Goal: Information Seeking & Learning: Understand process/instructions

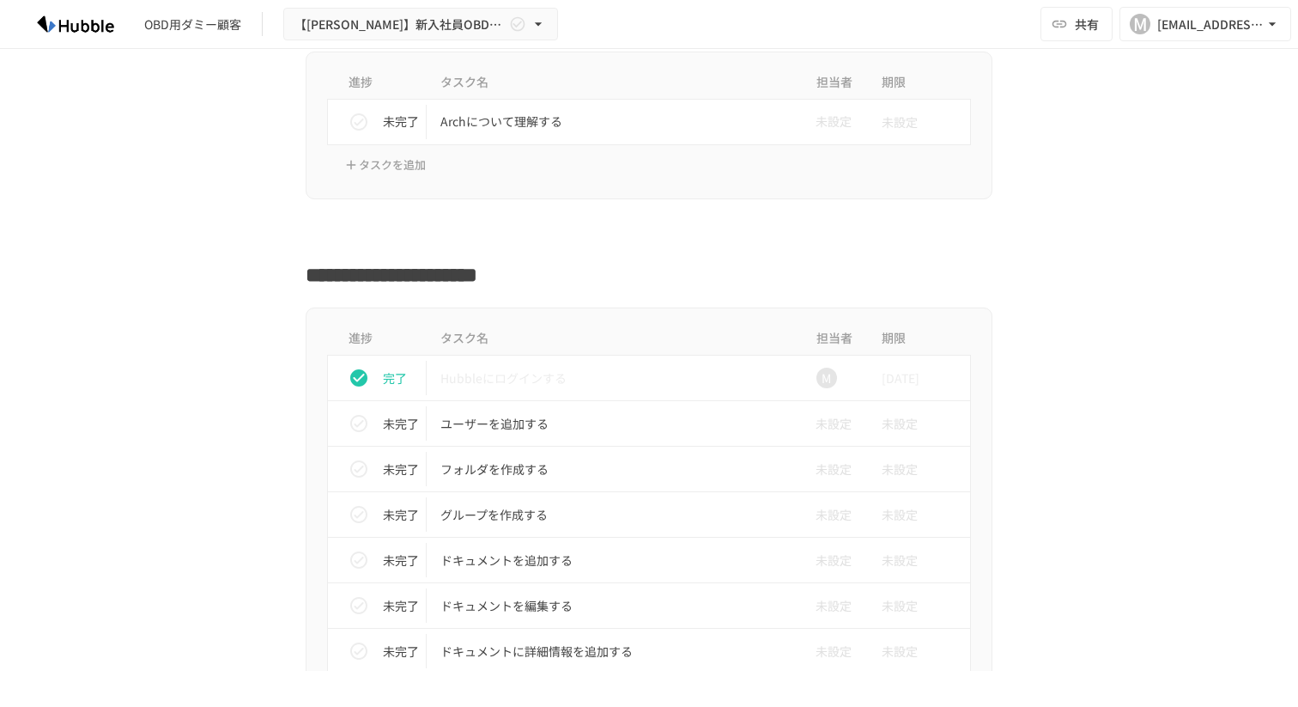
scroll to position [368, 0]
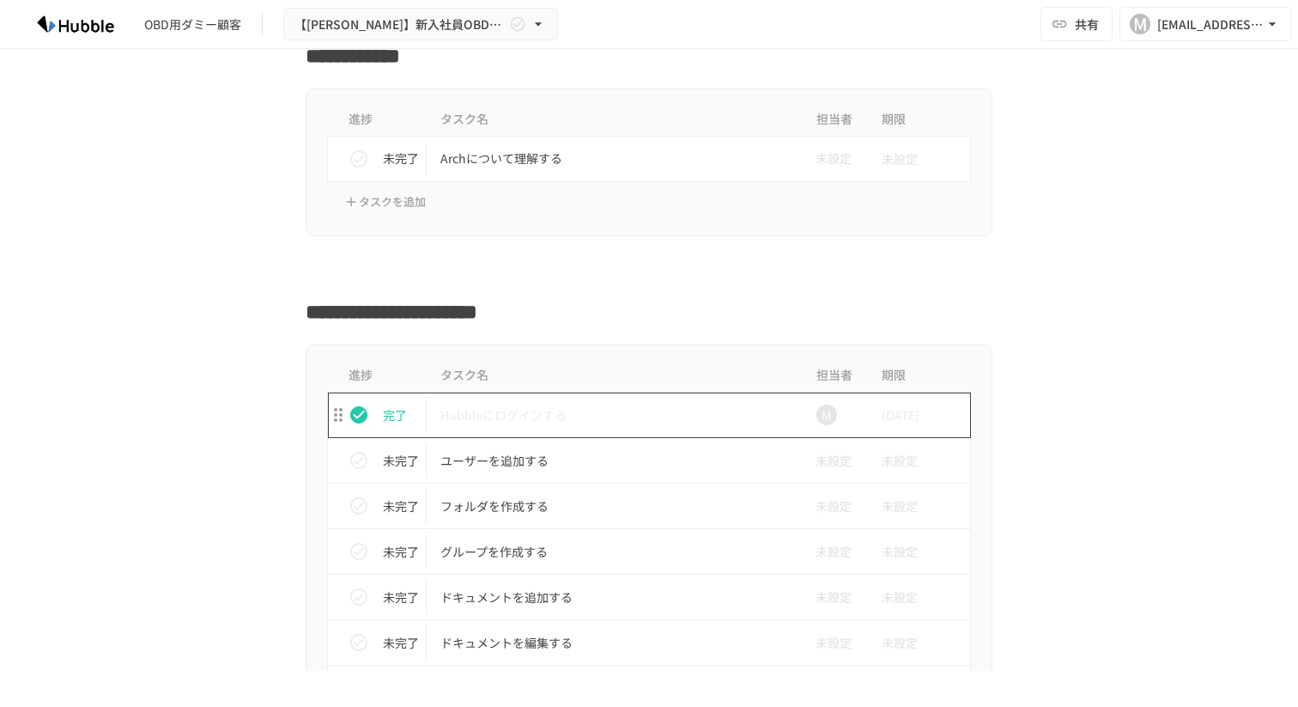
click at [556, 414] on p "Hubbleにログインする" at bounding box center [613, 414] width 345 height 21
click at [666, 397] on td "Hubbleにログインする" at bounding box center [613, 415] width 373 height 46
click at [635, 448] on td "ユーザーを追加する" at bounding box center [613, 461] width 373 height 46
click at [517, 417] on p "Hubbleにログインする" at bounding box center [613, 414] width 345 height 21
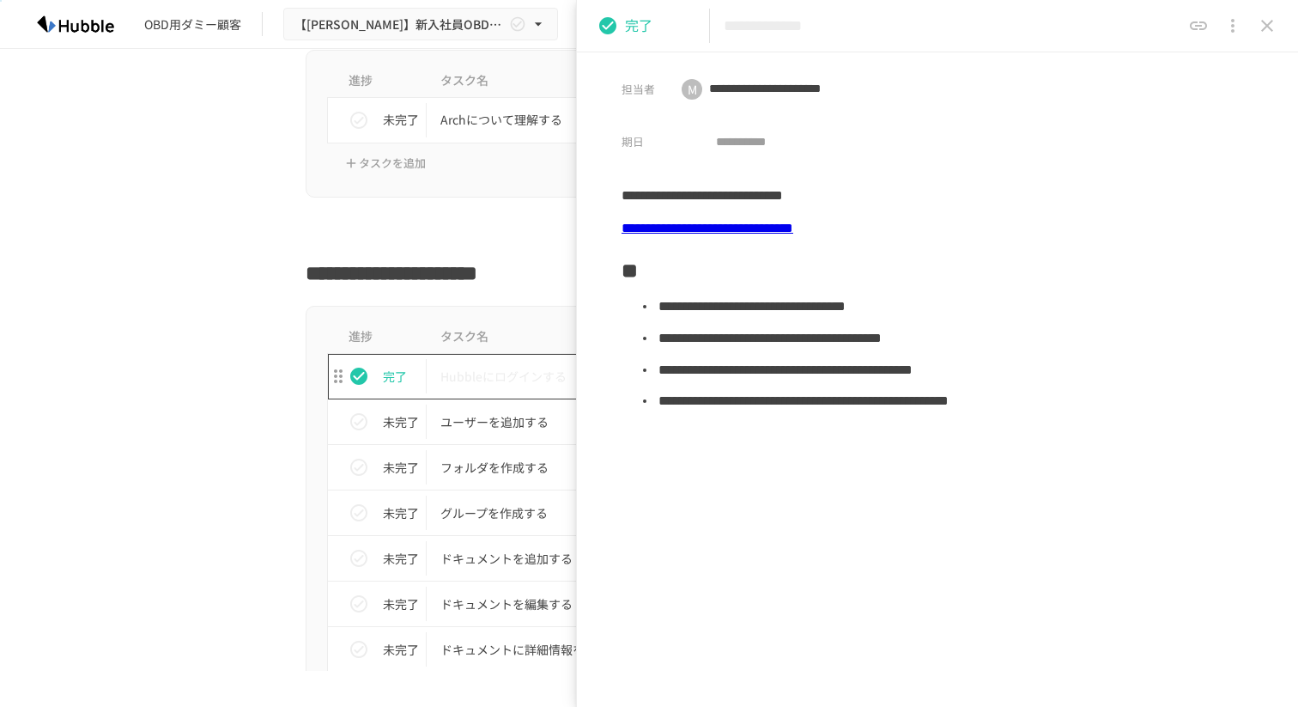
scroll to position [416, 0]
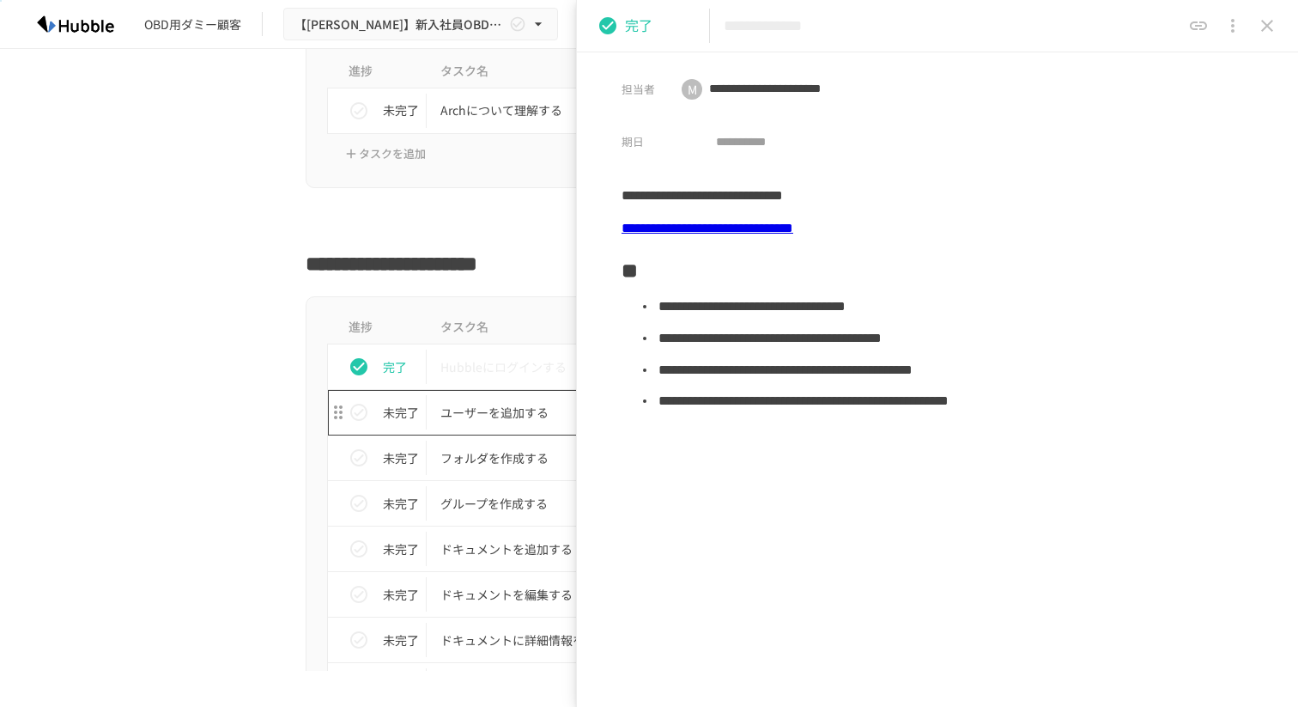
click at [498, 422] on p "ユーザーを追加する" at bounding box center [613, 412] width 345 height 21
type input "*********"
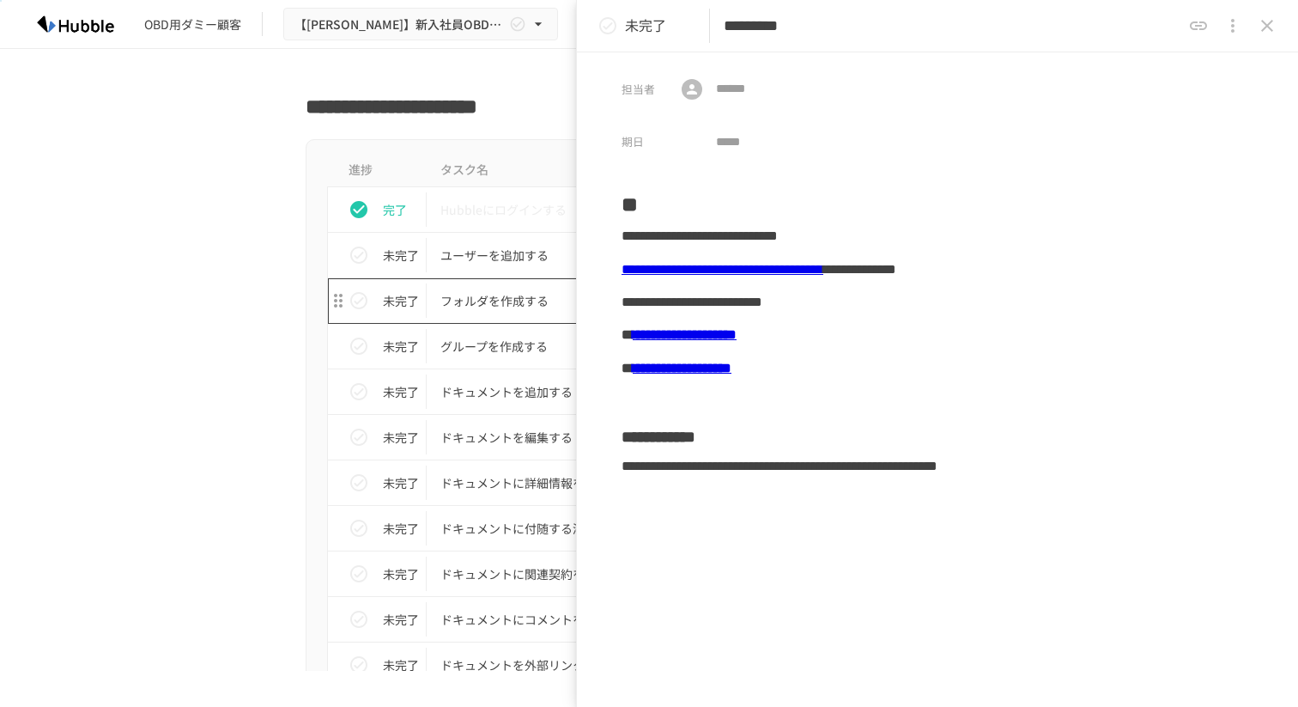
scroll to position [592, 0]
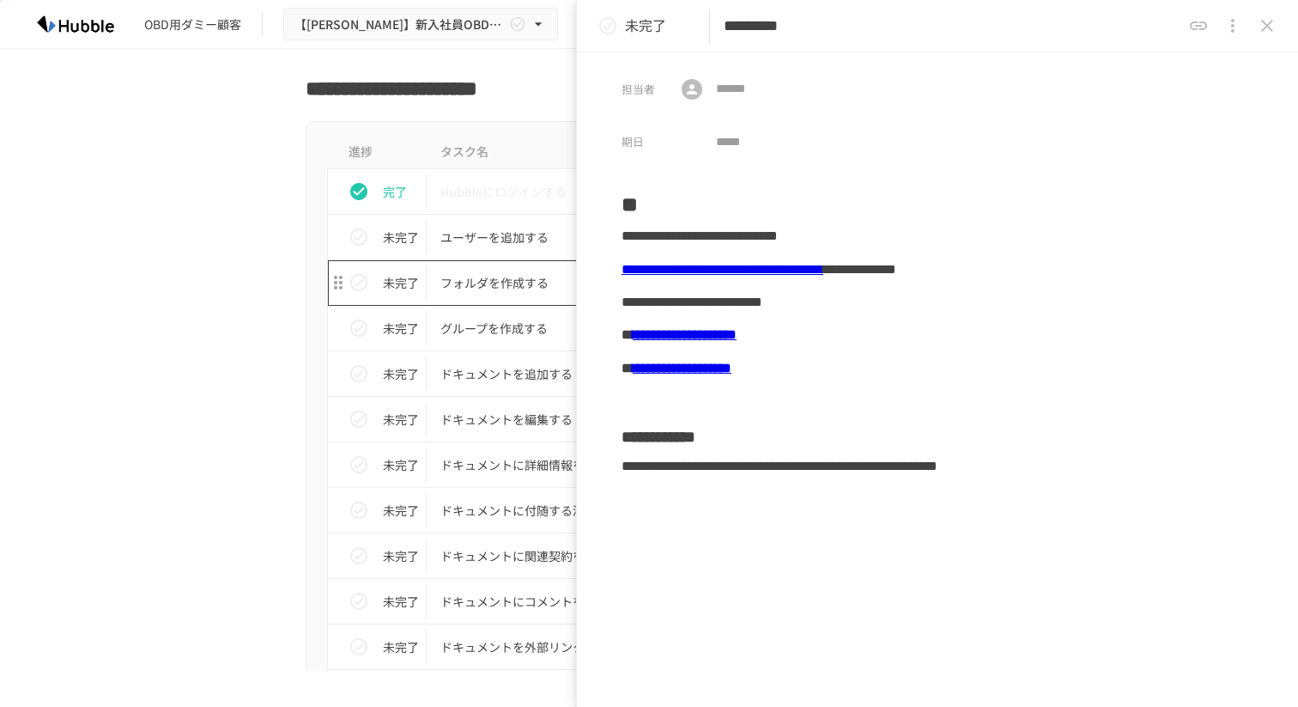
click at [479, 278] on p "フォルダを作成する" at bounding box center [613, 282] width 345 height 21
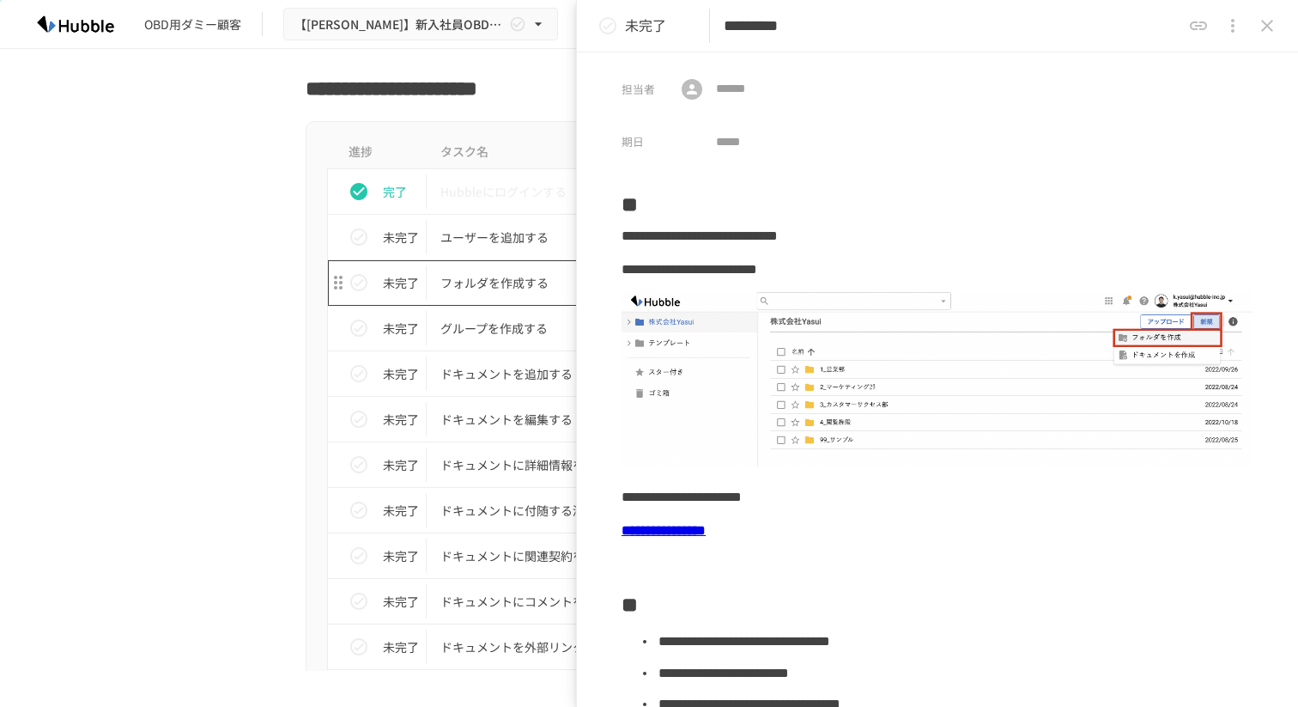
click at [493, 264] on td "フォルダを作成する" at bounding box center [613, 283] width 373 height 46
click at [487, 239] on p "ユーザーを追加する" at bounding box center [613, 237] width 345 height 21
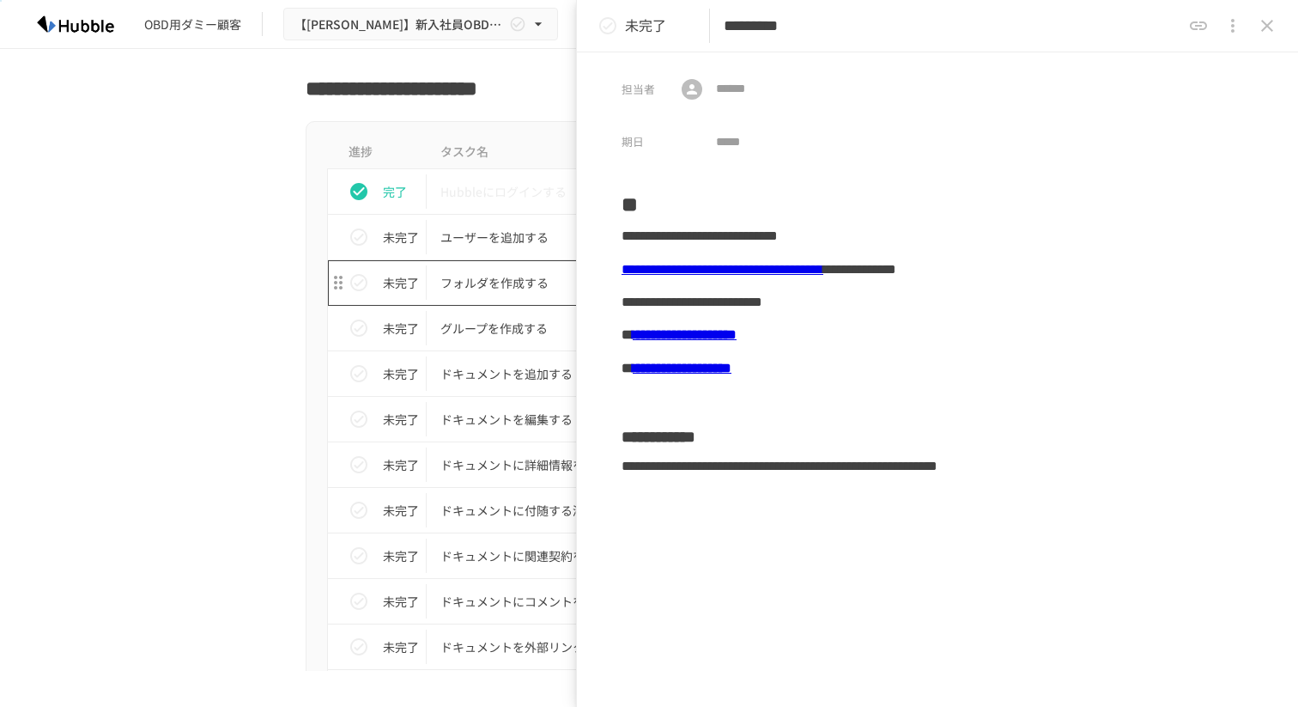
click at [471, 305] on td "フォルダを作成する" at bounding box center [613, 283] width 373 height 46
type input "*********"
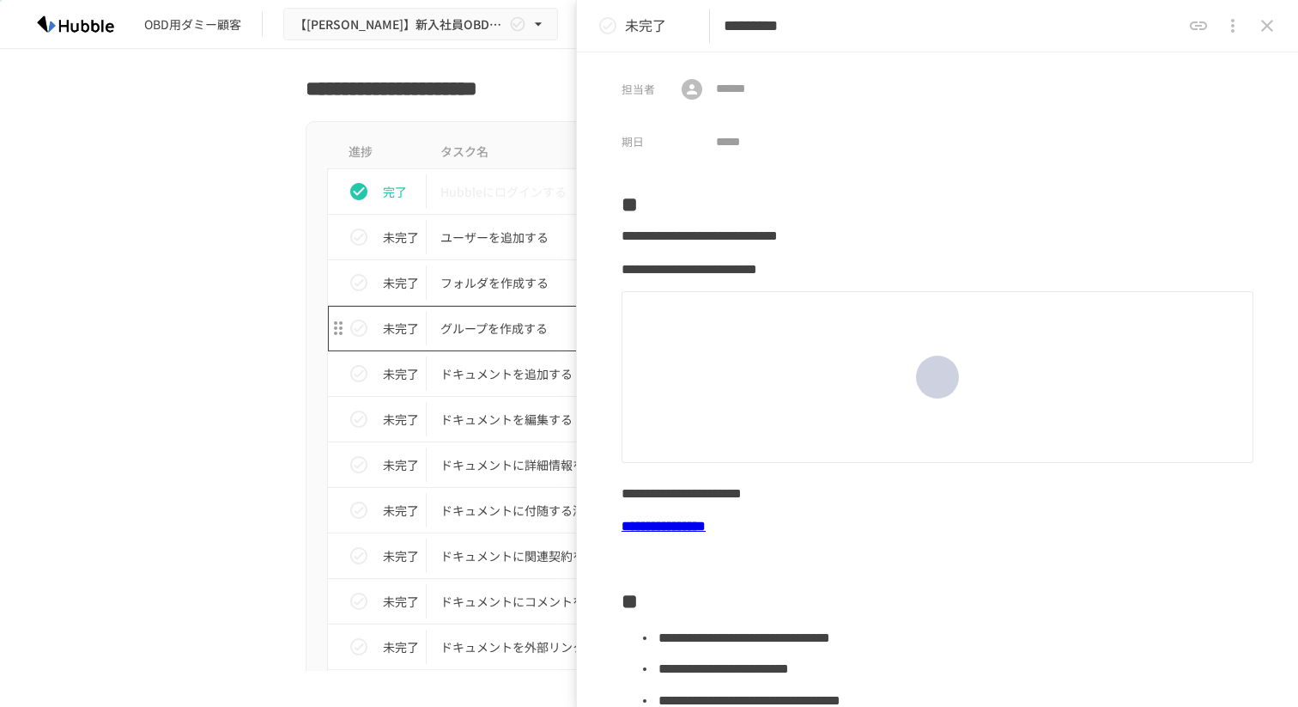
click at [475, 334] on p "グループを作成する" at bounding box center [613, 328] width 345 height 21
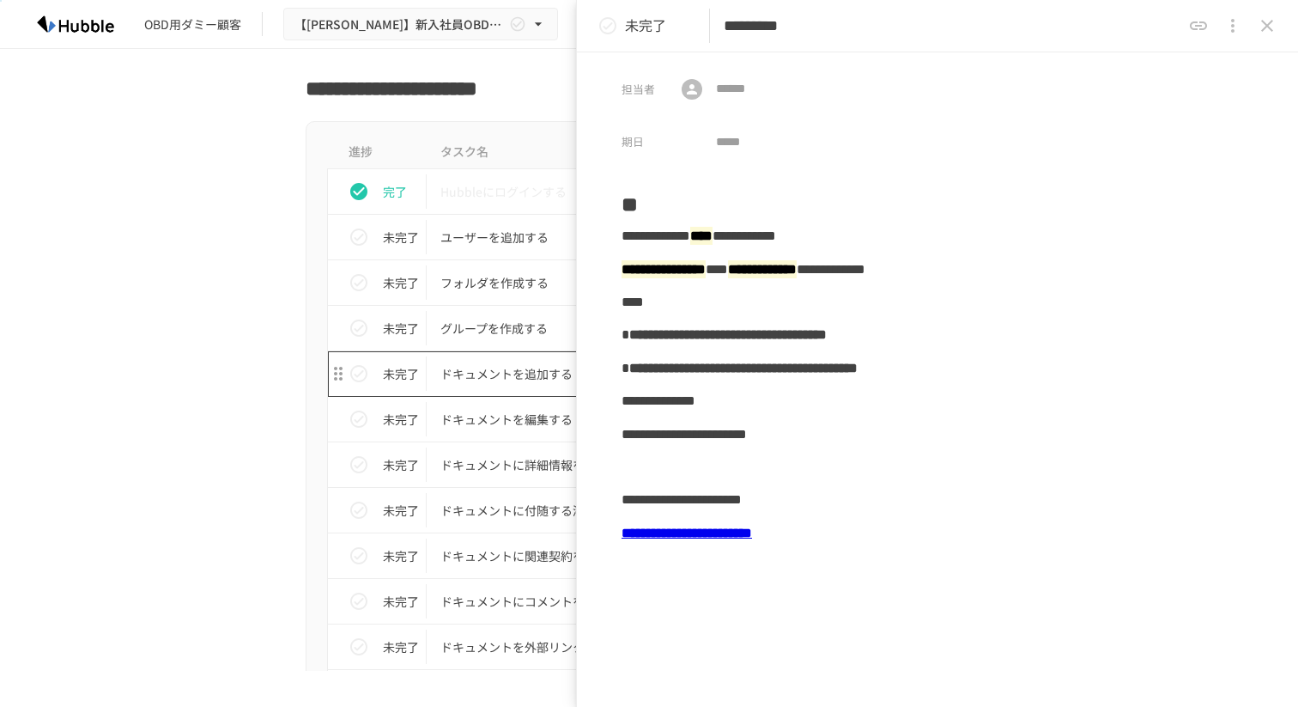
click at [480, 378] on p "ドキュメントを追加する" at bounding box center [613, 373] width 345 height 21
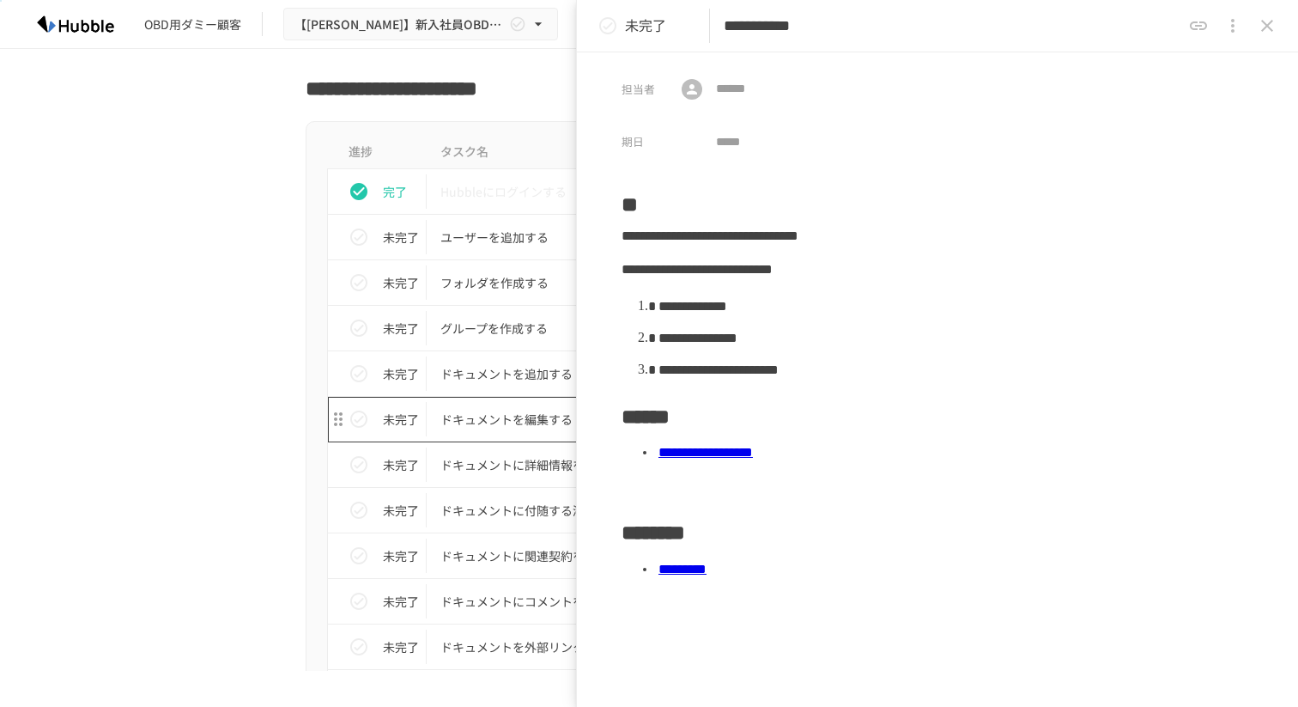
click at [473, 440] on td "ドキュメントを編集する" at bounding box center [613, 420] width 373 height 46
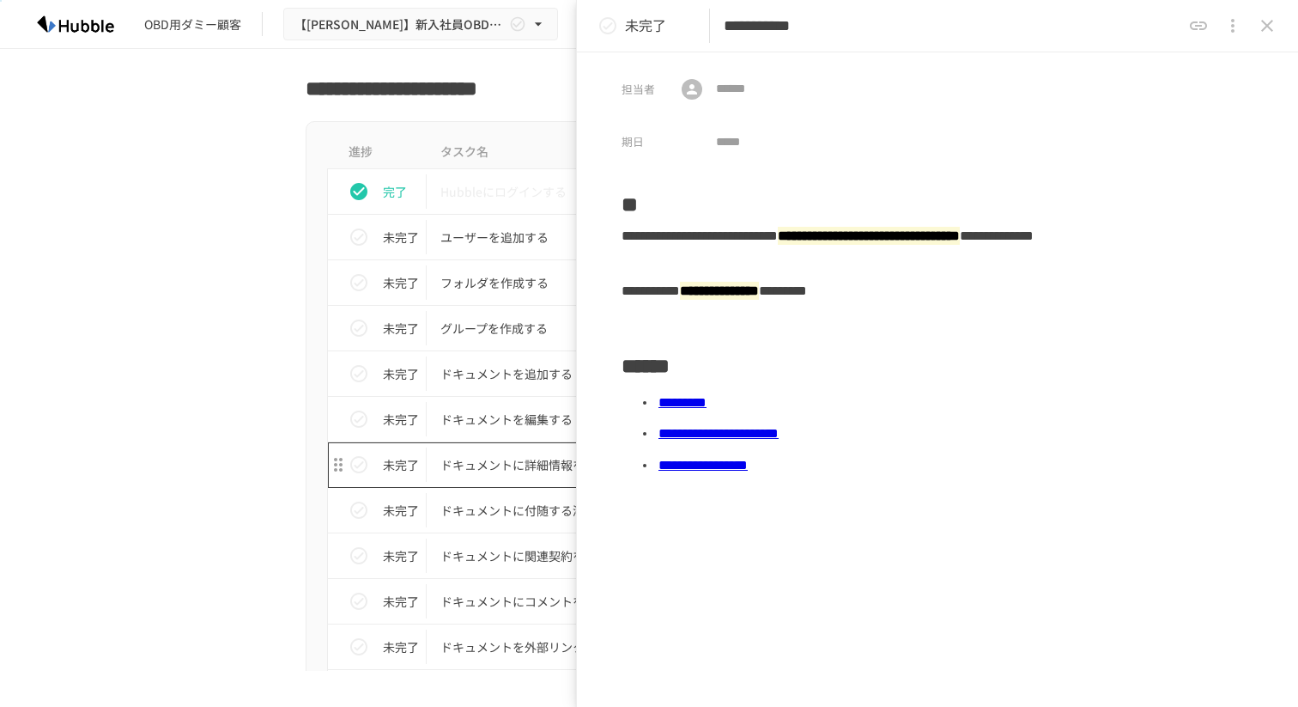
click at [474, 465] on p "ドキュメントに詳細情報を追加する" at bounding box center [613, 464] width 345 height 21
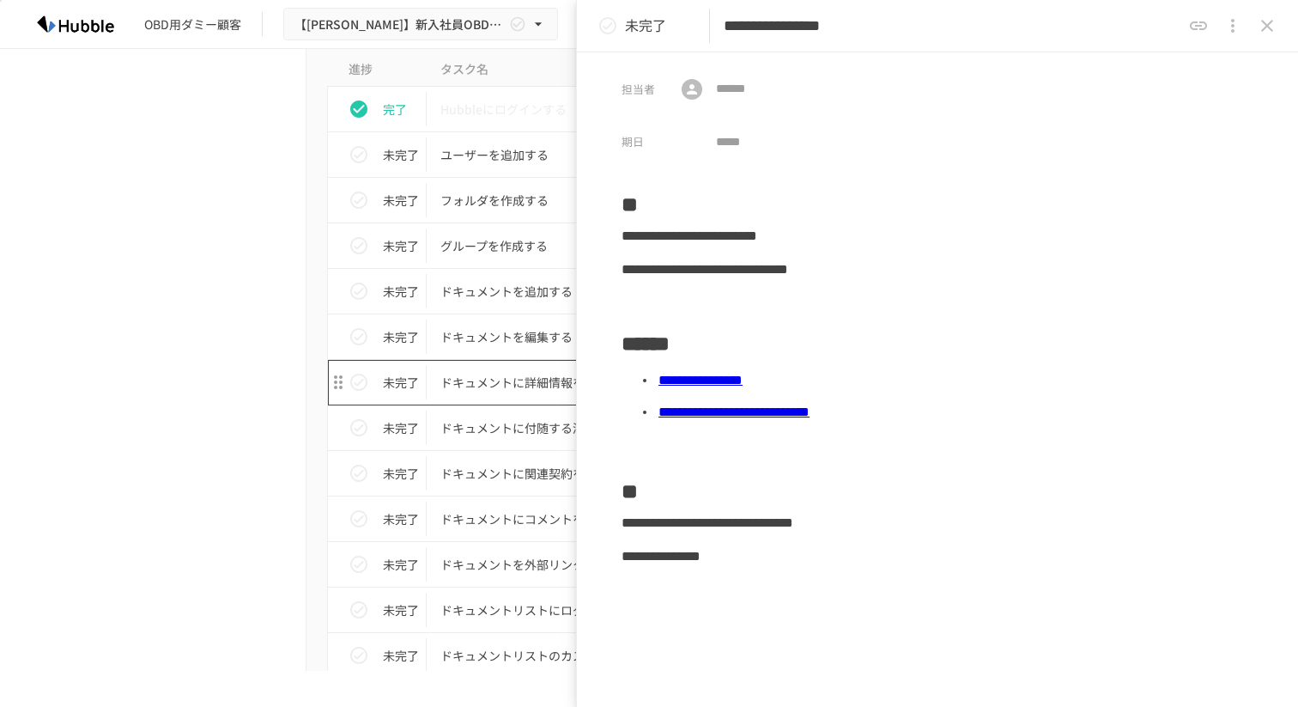
scroll to position [712, 0]
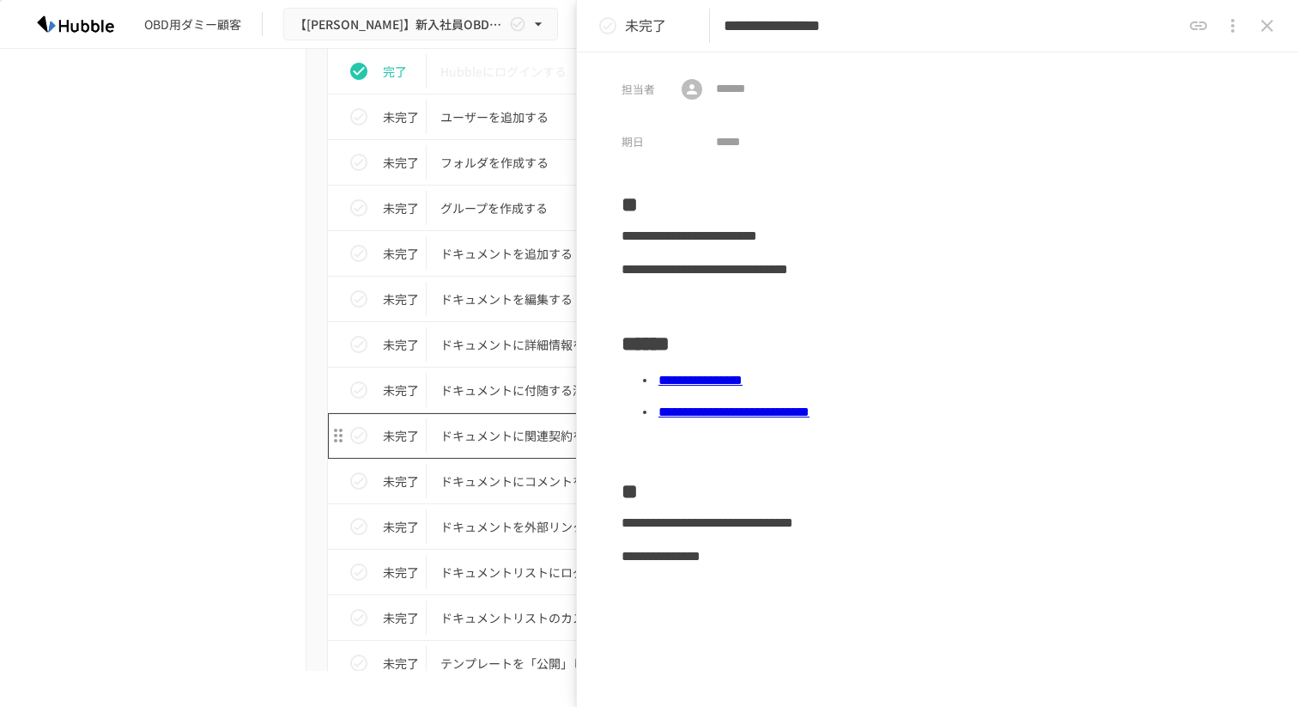
click at [473, 431] on p "ドキュメントに関連契約を紐付ける" at bounding box center [613, 435] width 345 height 21
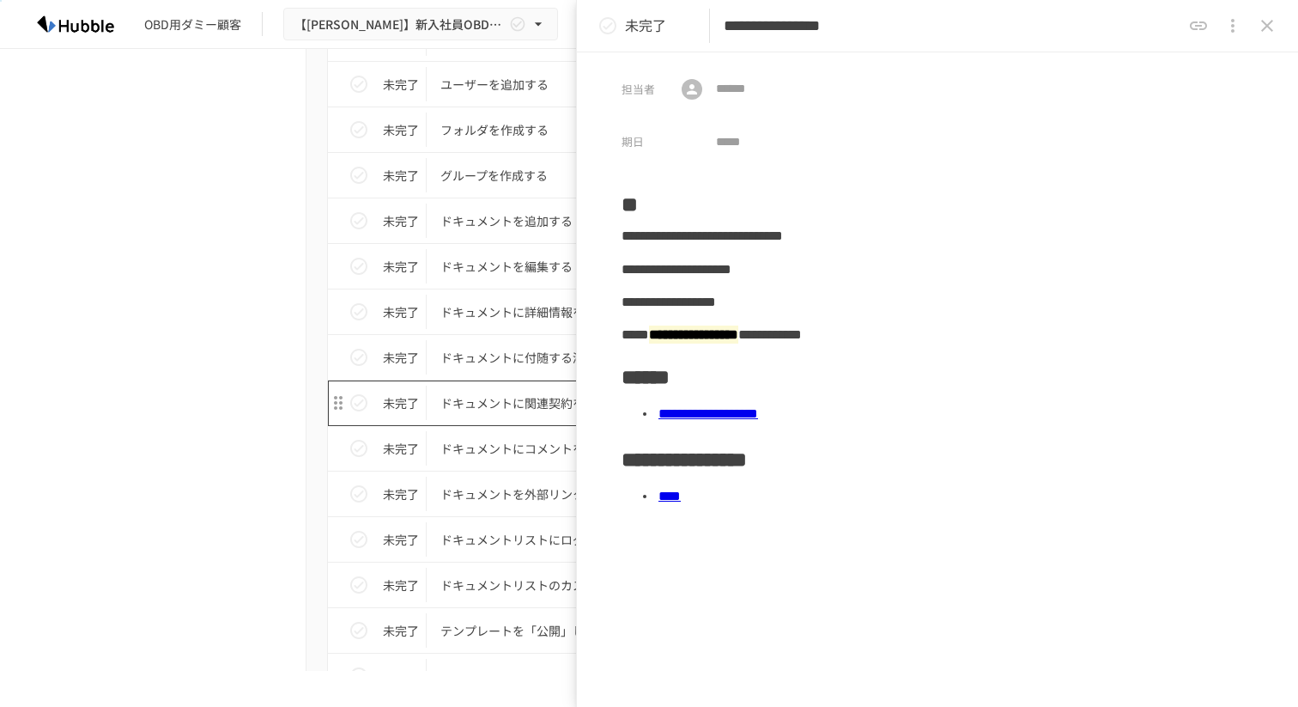
scroll to position [753, 0]
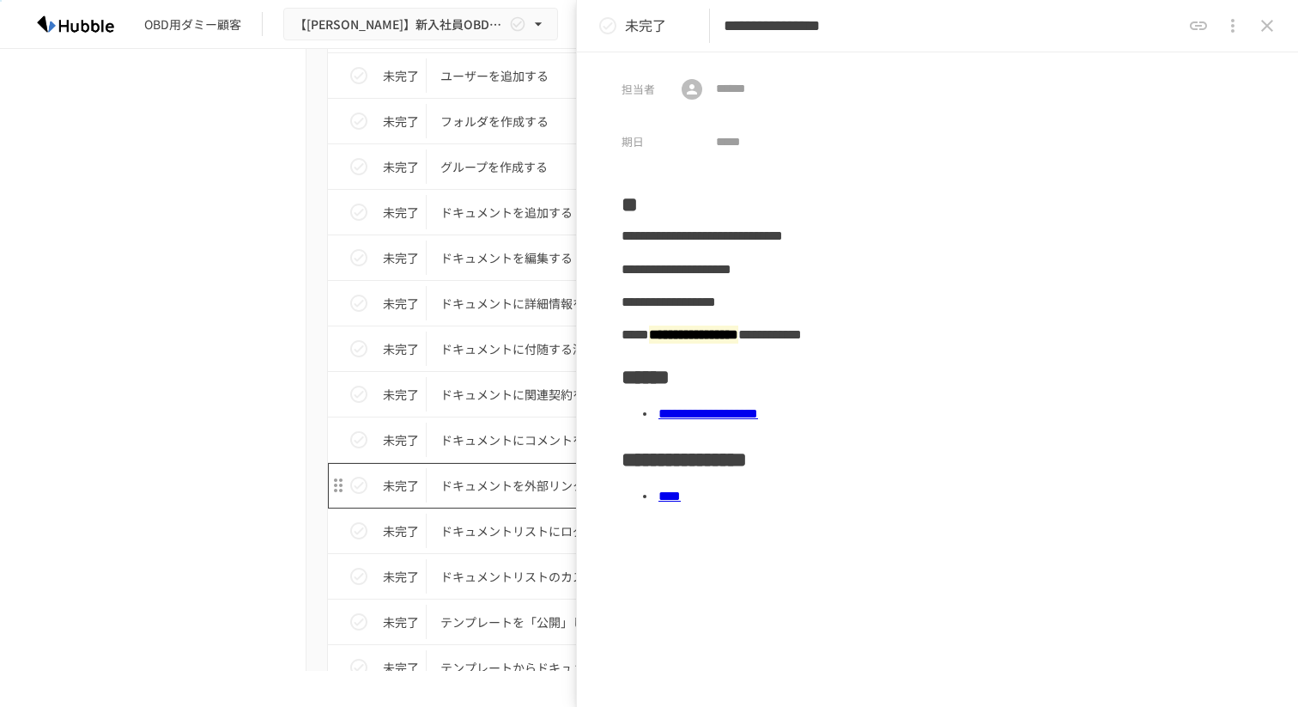
click at [488, 483] on p "ドキュメントを外部リンクで共有する" at bounding box center [613, 485] width 345 height 21
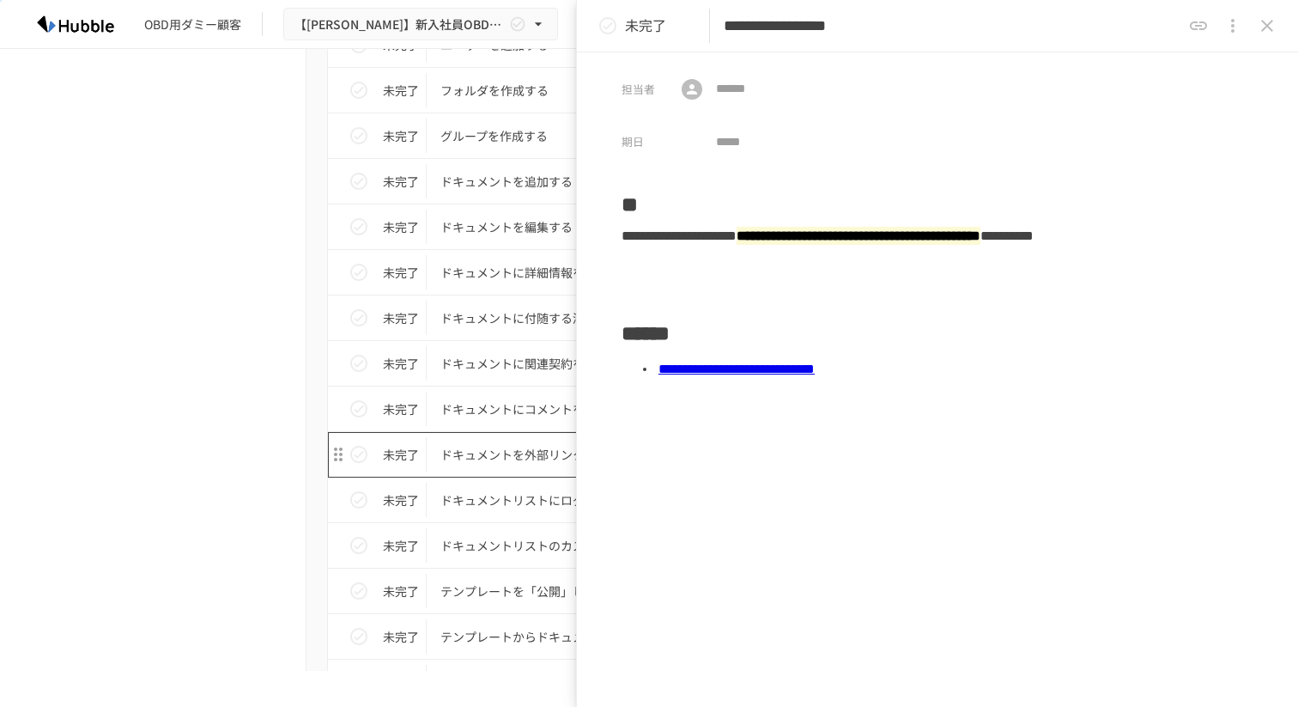
scroll to position [811, 0]
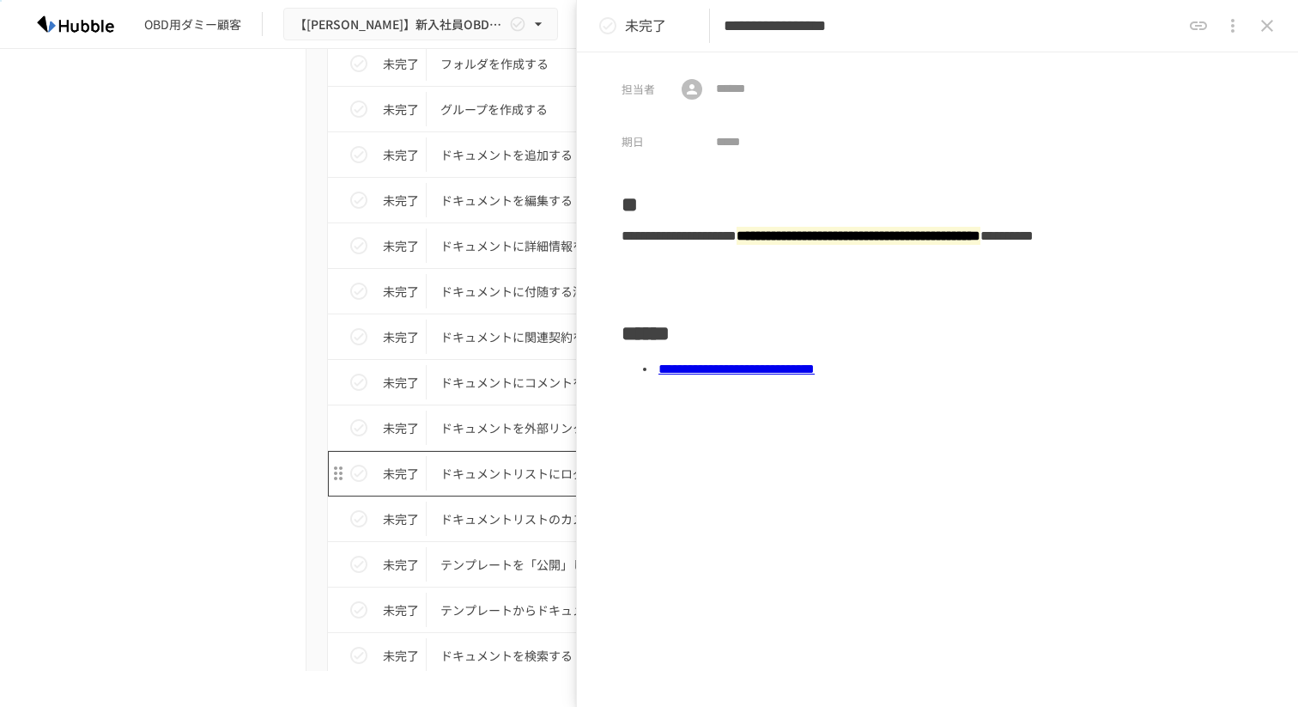
click at [488, 483] on p "ドキュメントリストにログインする" at bounding box center [613, 473] width 345 height 21
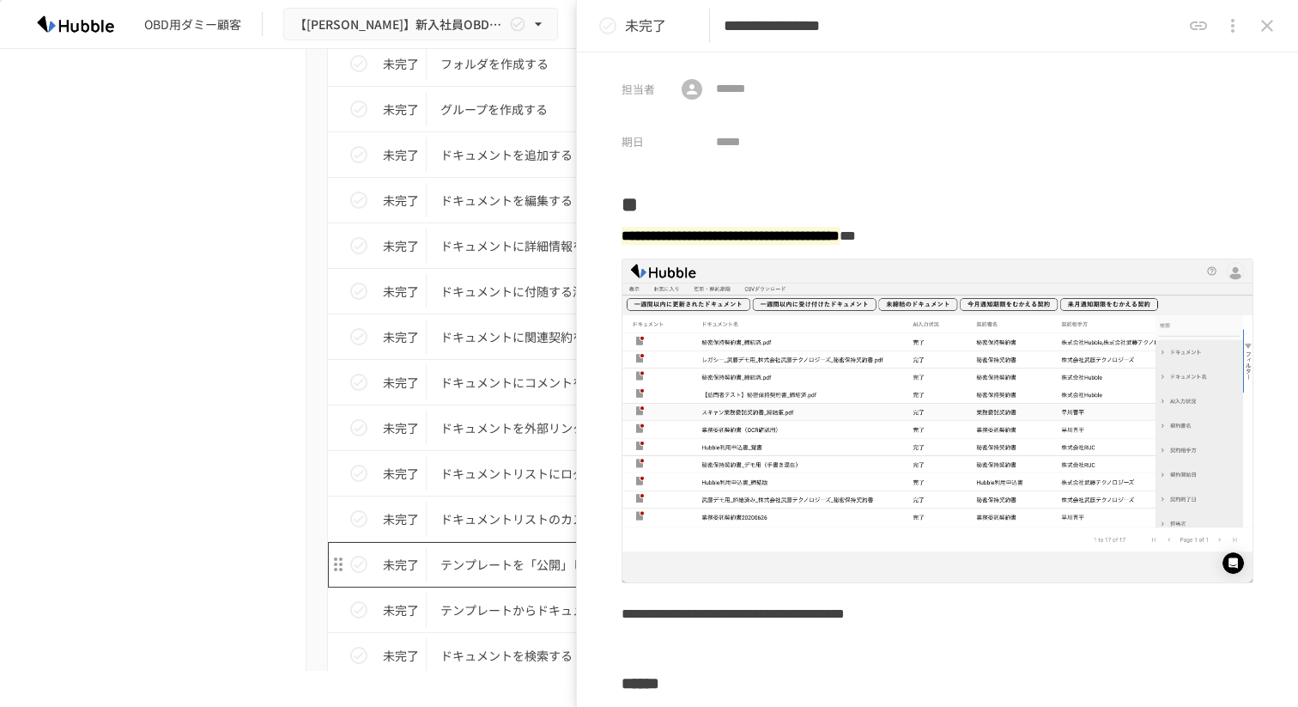
click at [483, 545] on td "テンプレートを「公開」して利用可能な状態にする" at bounding box center [613, 565] width 373 height 46
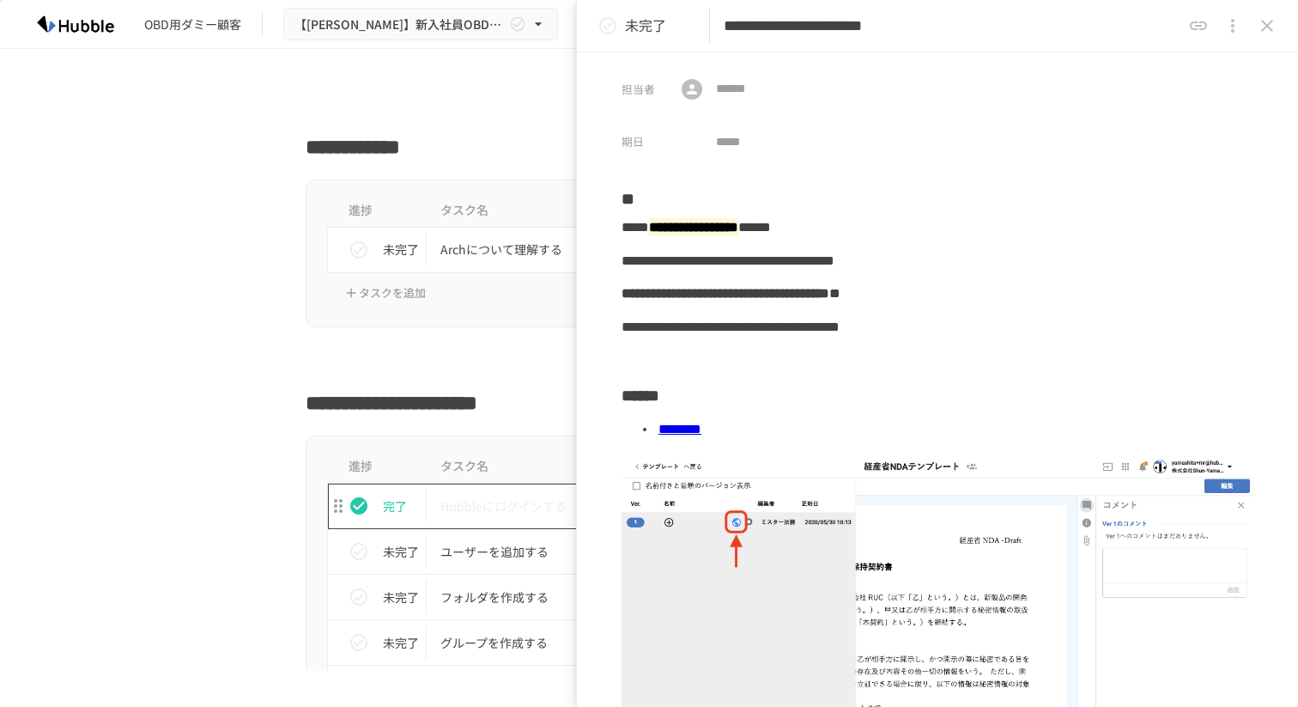
click at [480, 514] on p "Hubbleにログインする" at bounding box center [613, 505] width 345 height 21
type input "**********"
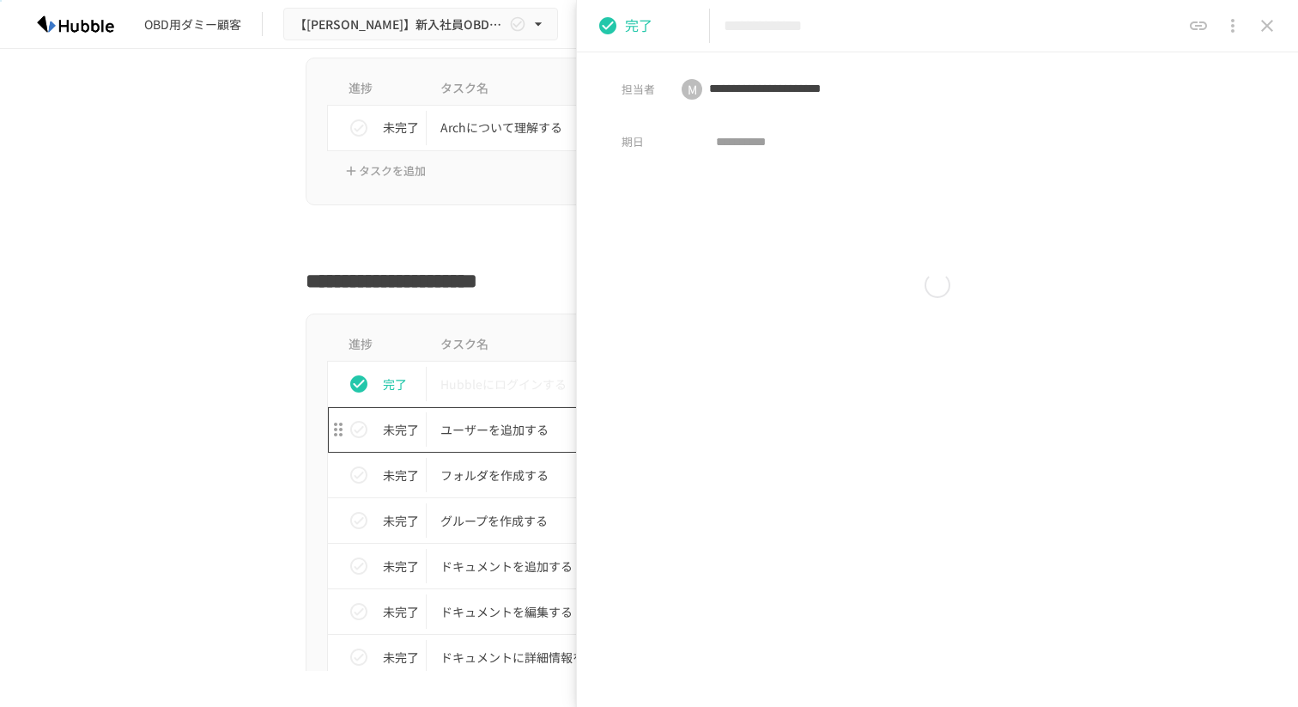
scroll to position [465, 0]
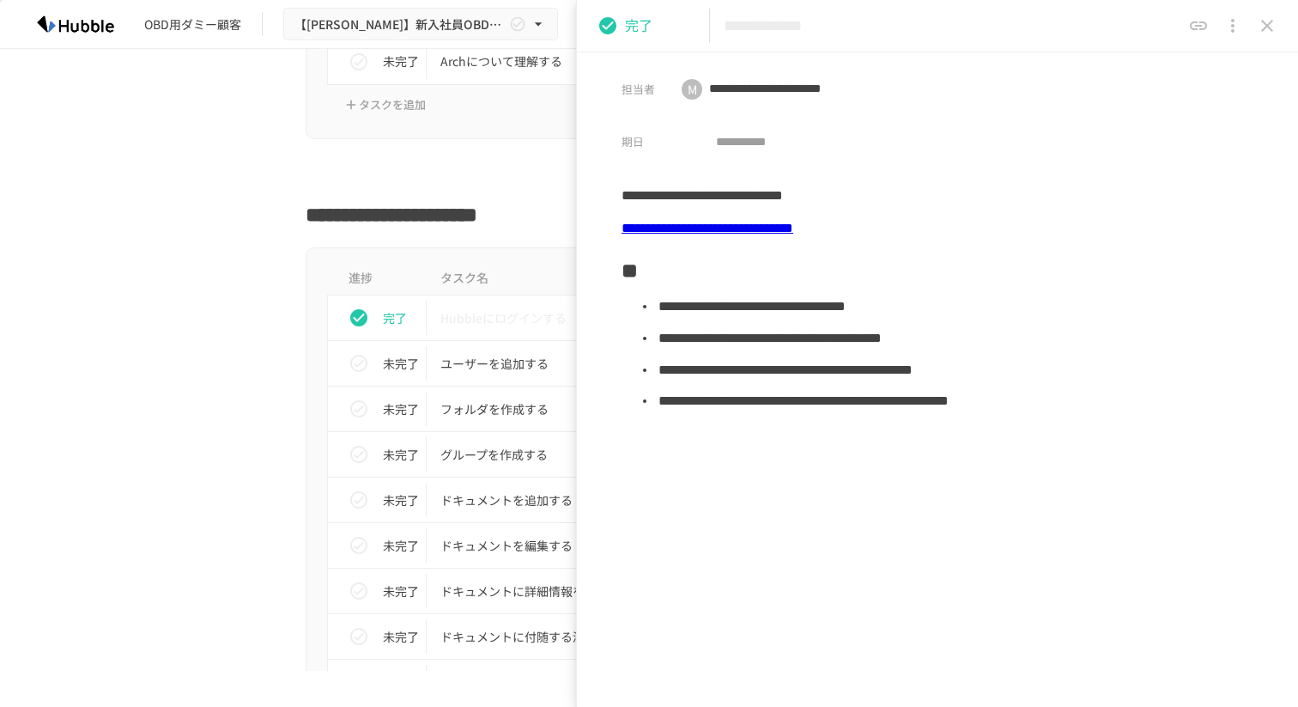
click at [755, 231] on link "**********" at bounding box center [708, 228] width 172 height 13
